Goal: Task Accomplishment & Management: Manage account settings

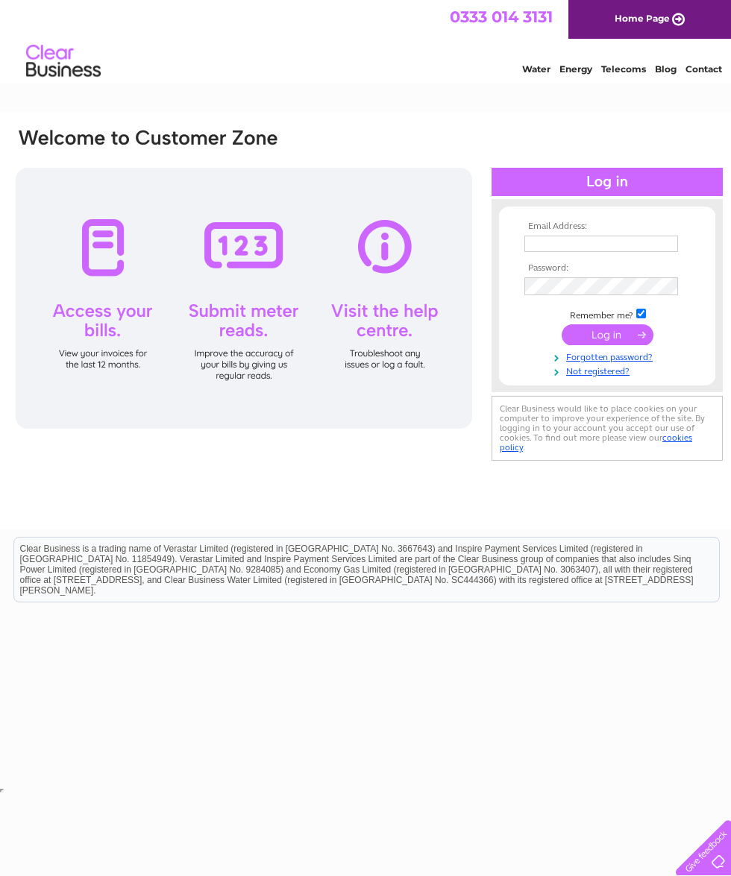
click at [576, 249] on input "text" at bounding box center [601, 244] width 154 height 16
type input "Earthangel74@hotmail.co.uk"
click at [602, 374] on link "Not registered?" at bounding box center [608, 372] width 169 height 14
click at [610, 346] on input "submit" at bounding box center [608, 336] width 92 height 21
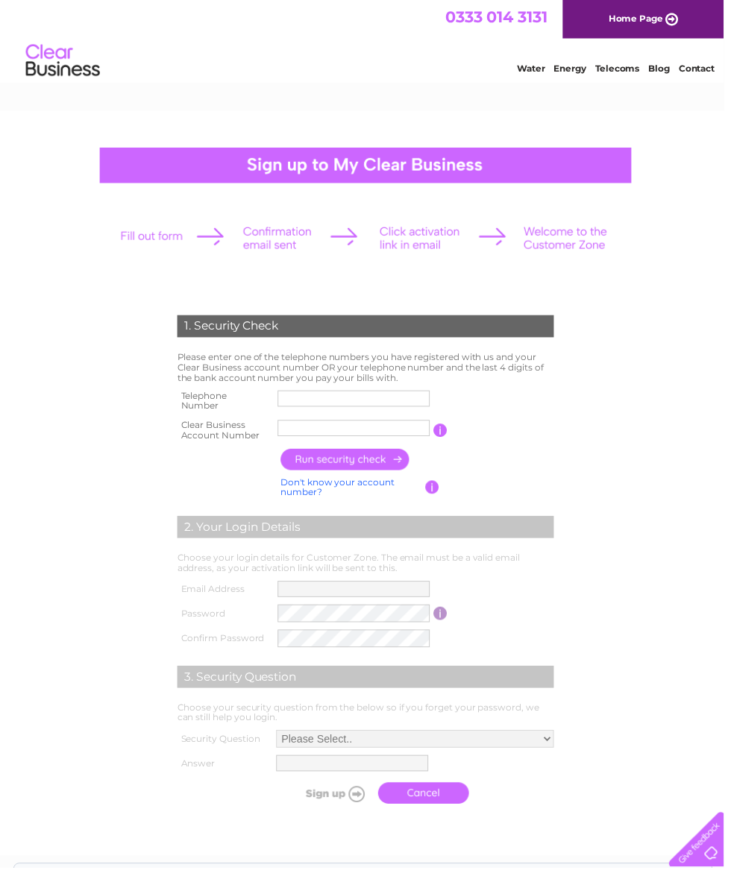
click at [336, 399] on input "text" at bounding box center [357, 403] width 154 height 16
type input "01484768950"
click at [325, 424] on input "text" at bounding box center [357, 432] width 154 height 16
paste input "30267381"
type input "30267381"
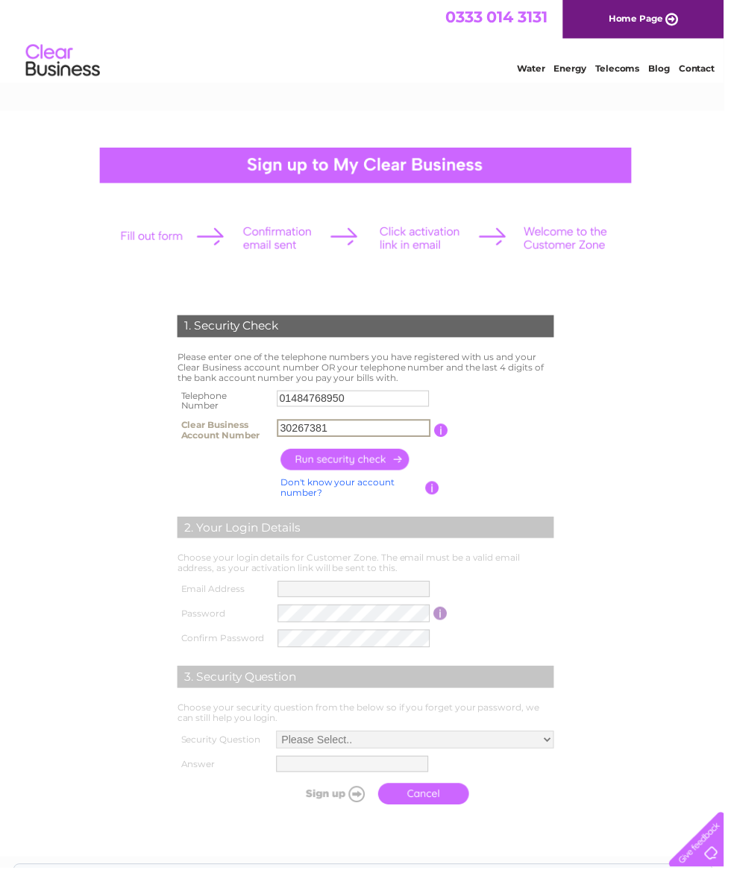
click at [377, 464] on input "button" at bounding box center [348, 465] width 131 height 22
type input "**********"
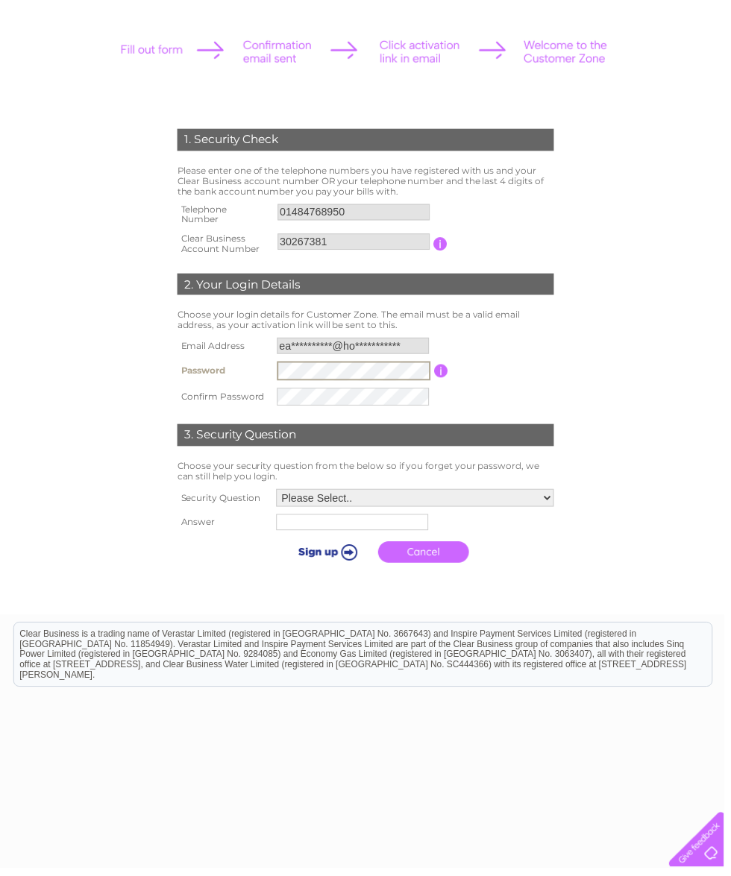
scroll to position [188, 0]
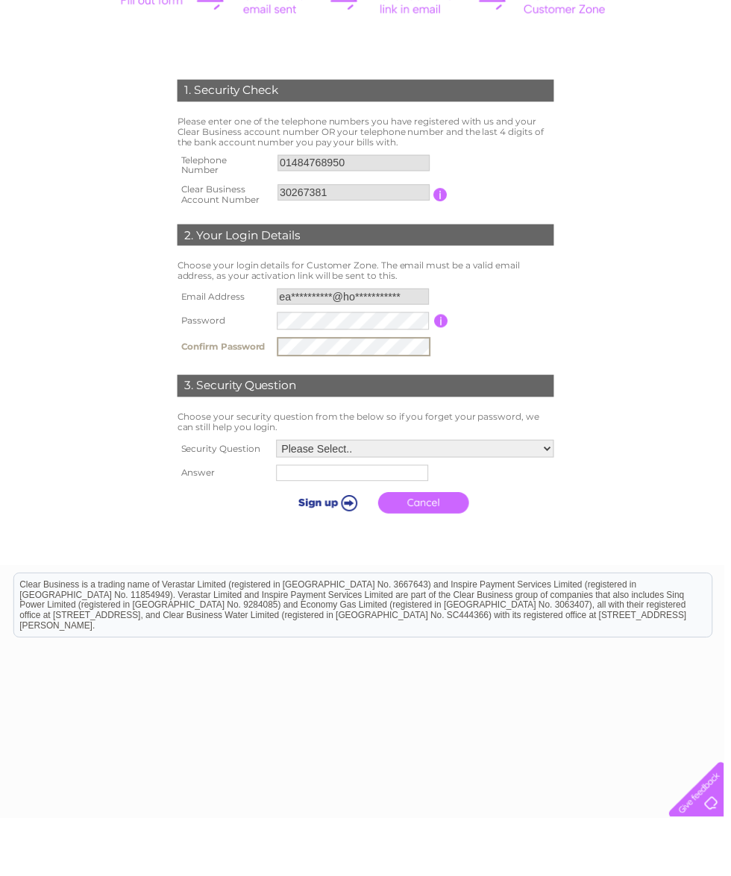
click at [409, 495] on select "Please Select.. In what town or city was your first job? In what town or city d…" at bounding box center [419, 504] width 280 height 18
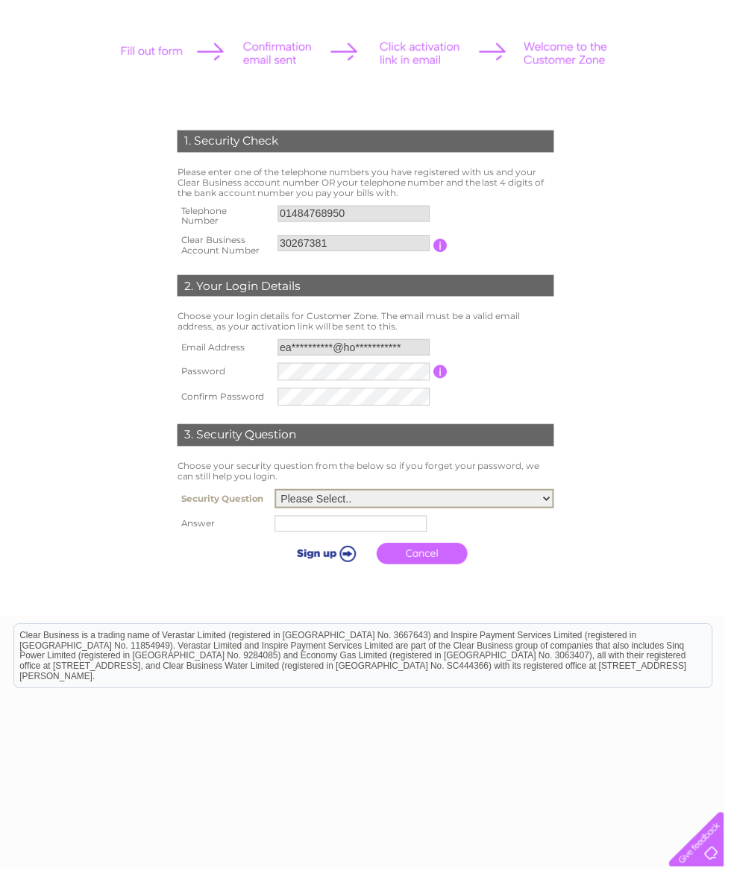
select select "4"
click at [342, 533] on input "text" at bounding box center [354, 529] width 154 height 16
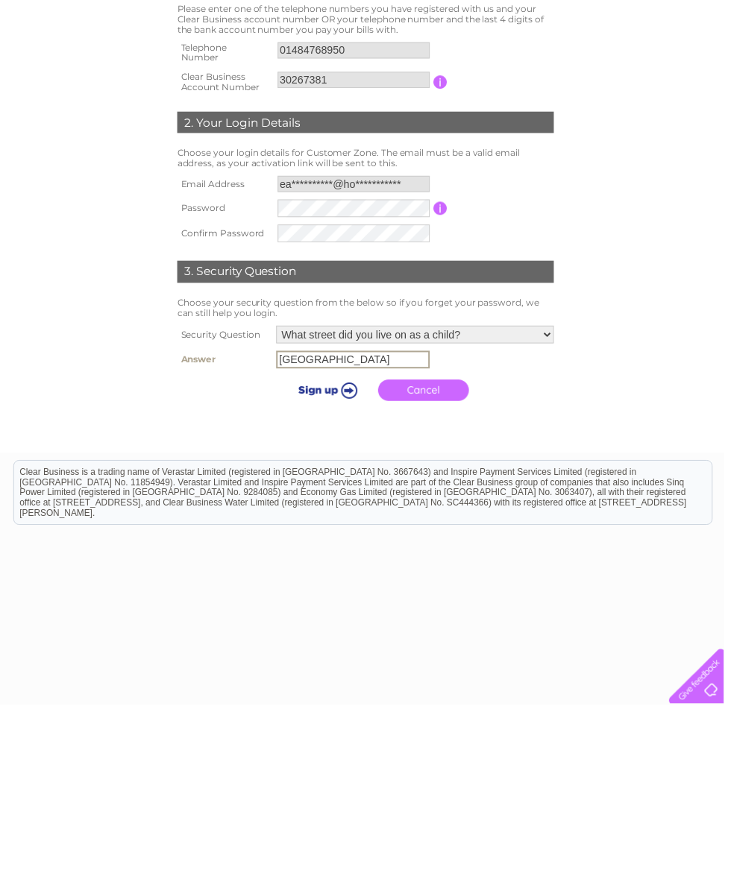
type input "[GEOGRAPHIC_DATA]"
click at [330, 548] on input "submit" at bounding box center [329, 558] width 92 height 21
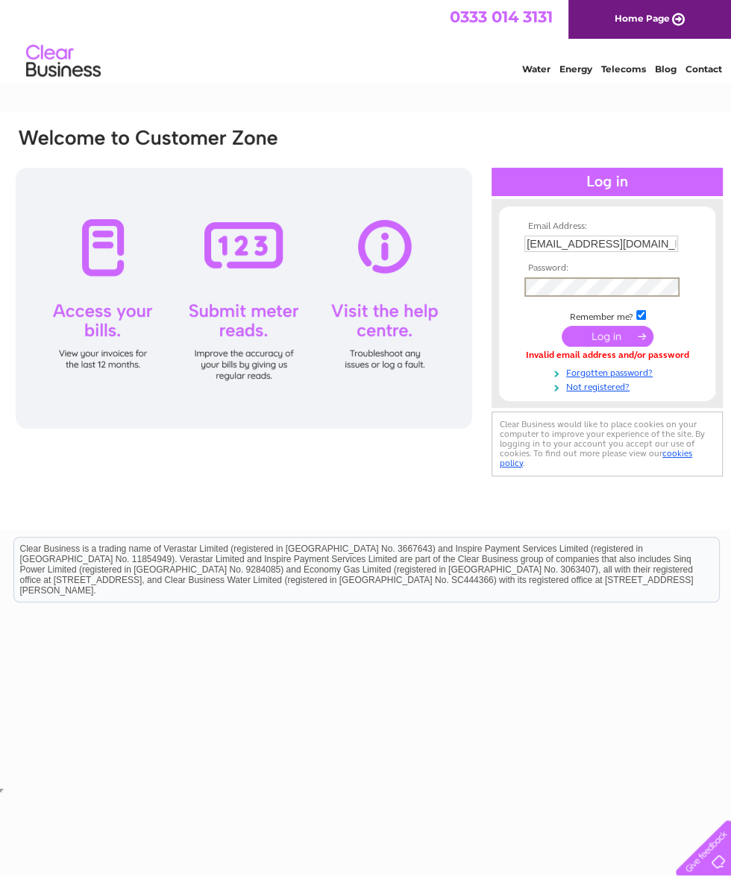
click at [597, 341] on input "submit" at bounding box center [608, 336] width 92 height 21
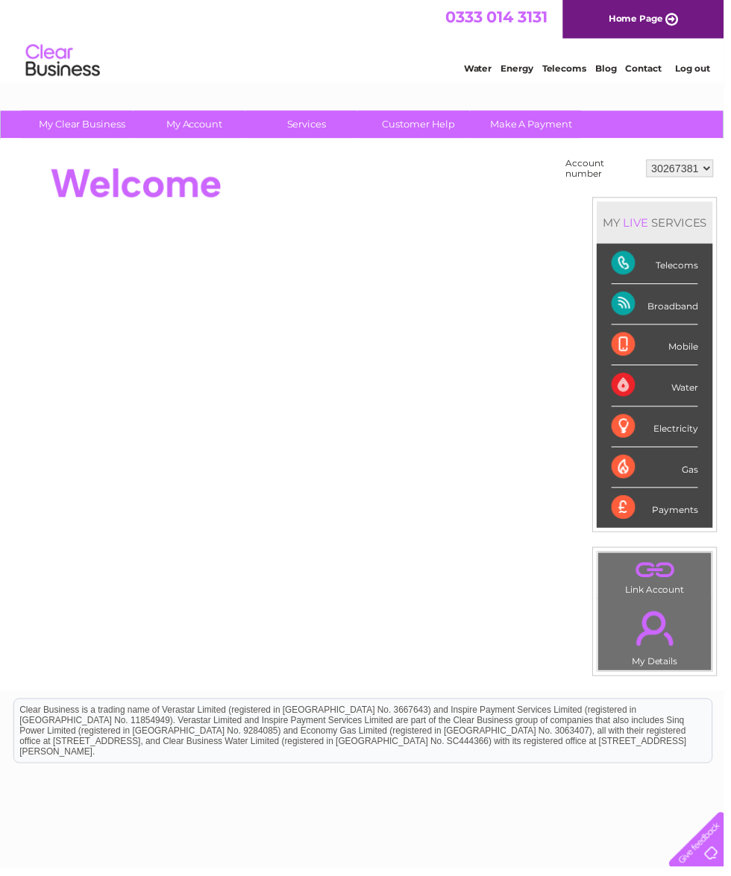
click at [668, 304] on div "Broadband" at bounding box center [661, 307] width 87 height 41
click at [680, 272] on div "Telecoms" at bounding box center [661, 266] width 87 height 41
click at [674, 651] on link "." at bounding box center [661, 635] width 107 height 52
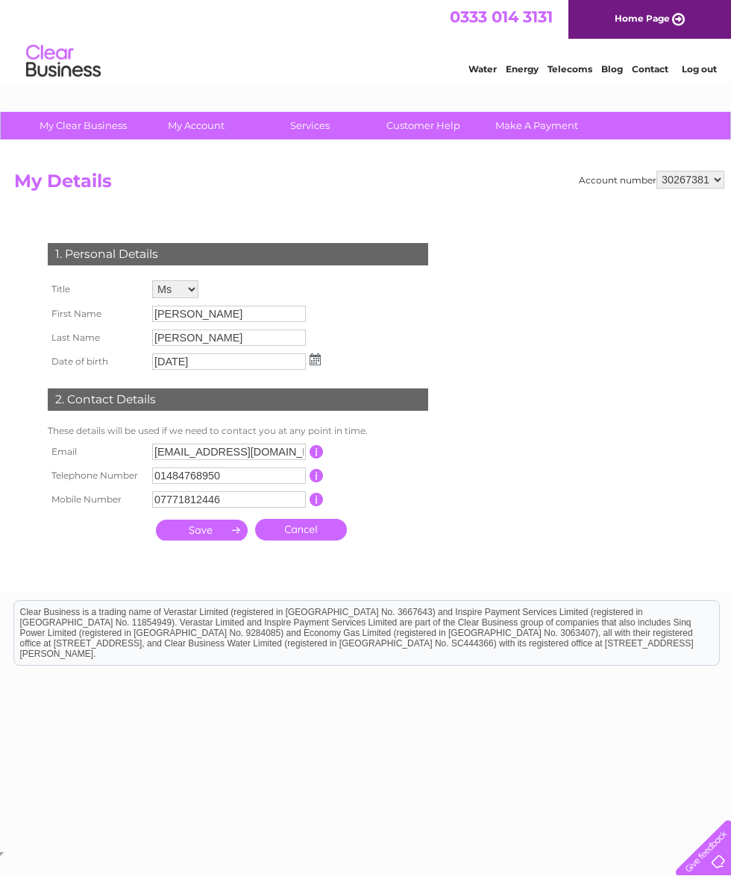
click at [574, 69] on link "Telecoms" at bounding box center [569, 68] width 45 height 11
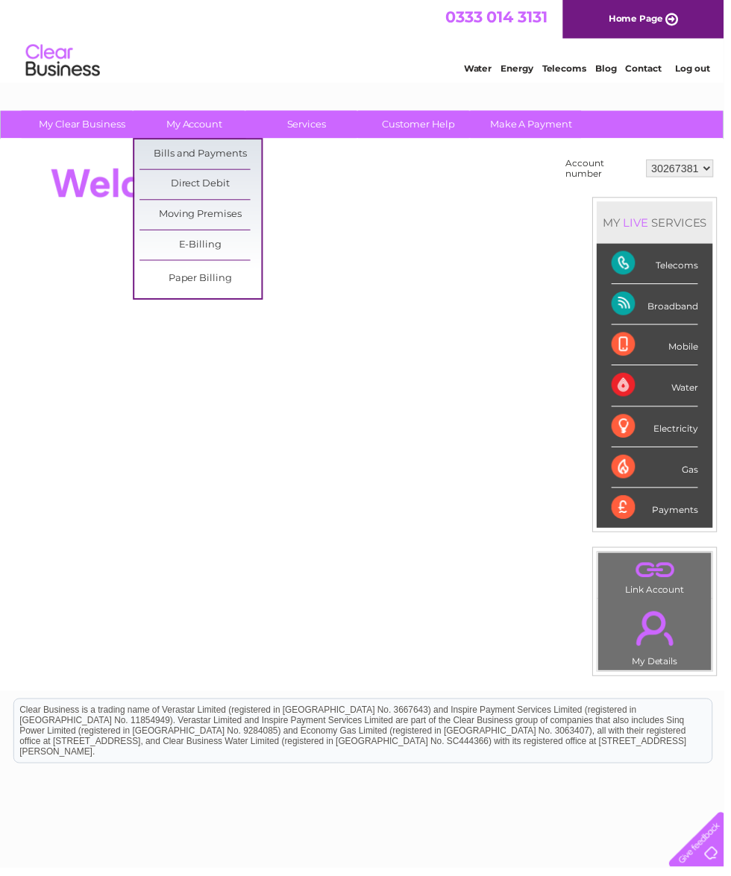
click at [207, 158] on link "Bills and Payments" at bounding box center [202, 156] width 123 height 30
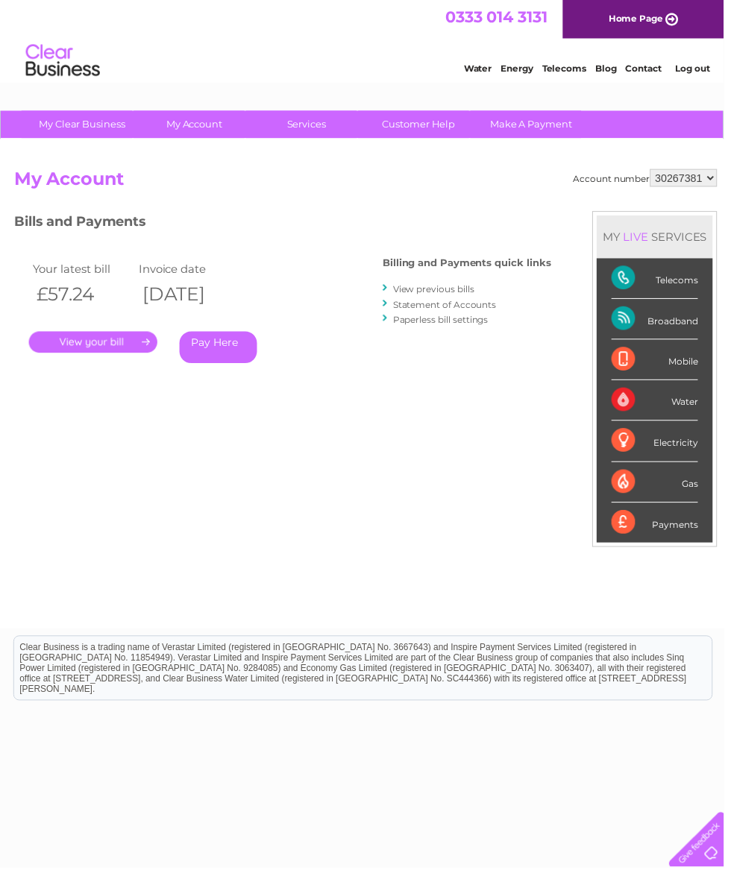
click at [122, 345] on link "." at bounding box center [94, 346] width 130 height 22
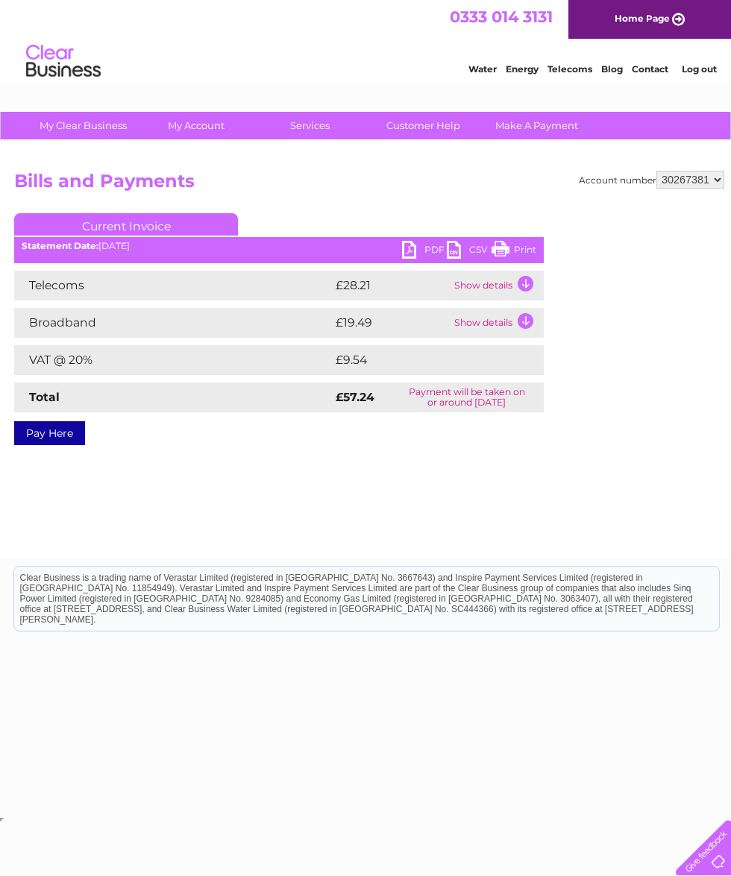
click at [650, 70] on link "Contact" at bounding box center [650, 68] width 37 height 11
